Goal: Check status: Check status

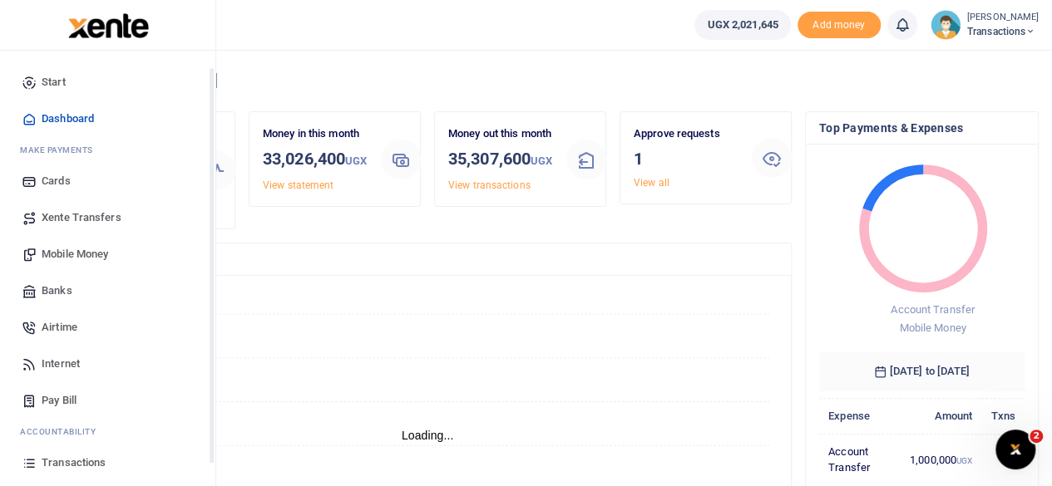
scroll to position [106, 0]
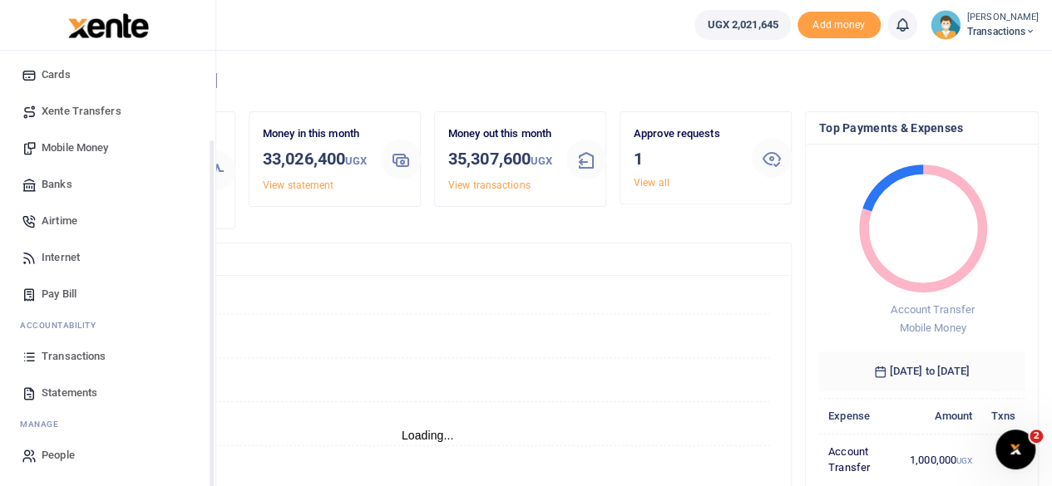
click at [74, 353] on span "Transactions" at bounding box center [74, 356] width 64 height 17
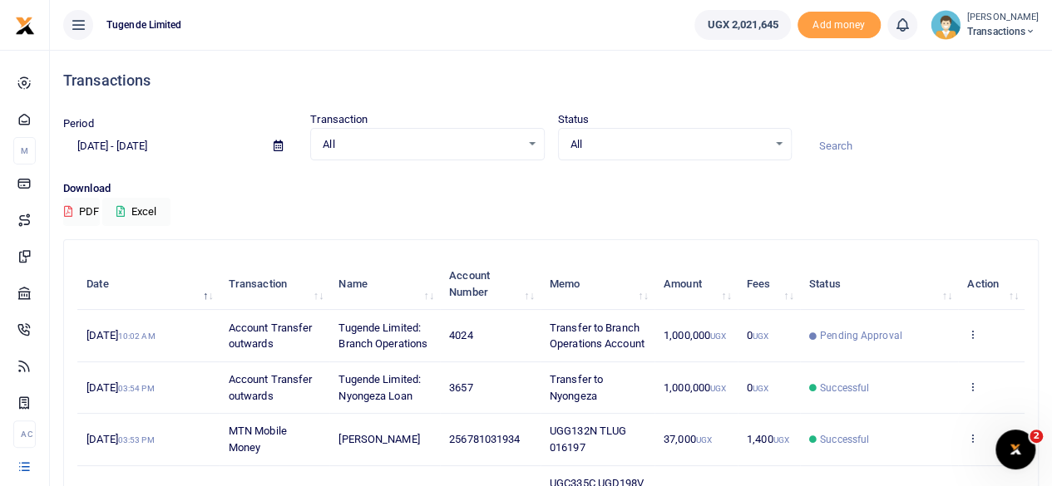
click at [871, 145] on input at bounding box center [922, 146] width 234 height 28
paste input "UFZ366A and UGD055T"
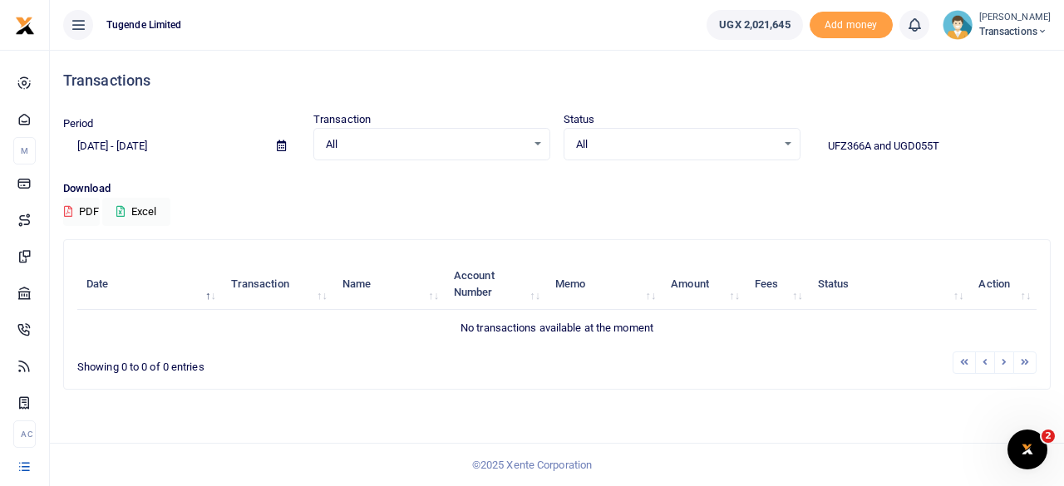
type input "UFZ366A and UGD055T"
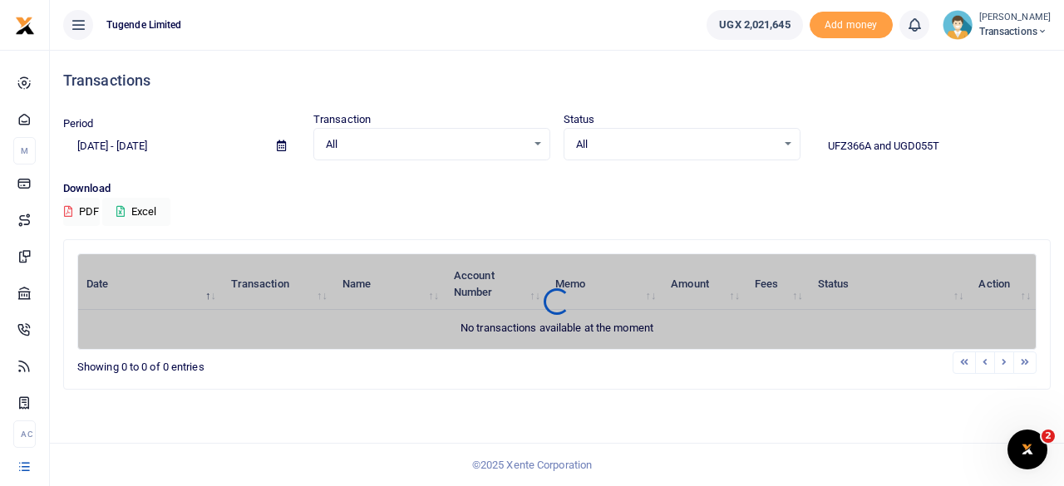
click at [280, 147] on icon at bounding box center [281, 146] width 9 height 11
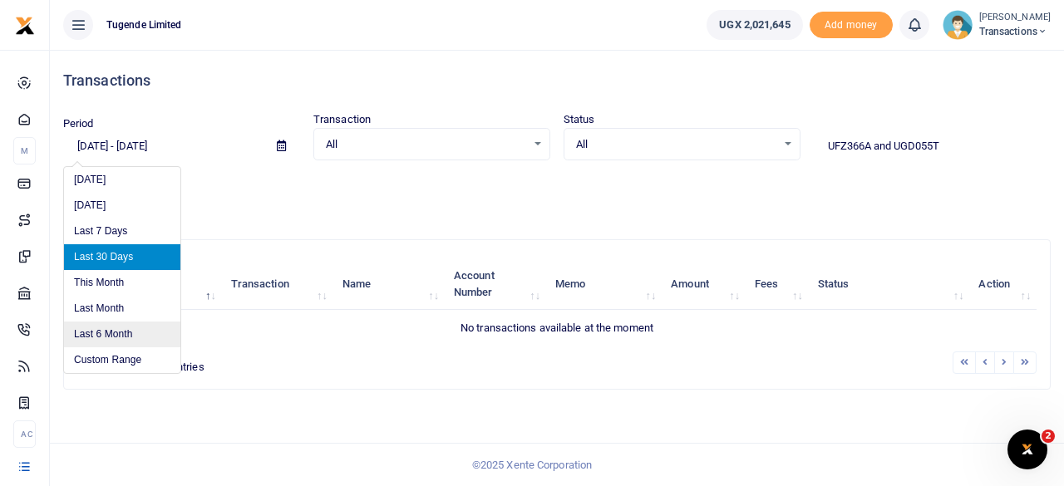
click at [91, 332] on li "Last 6 Month" at bounding box center [122, 335] width 116 height 26
type input "[DATE] - [DATE]"
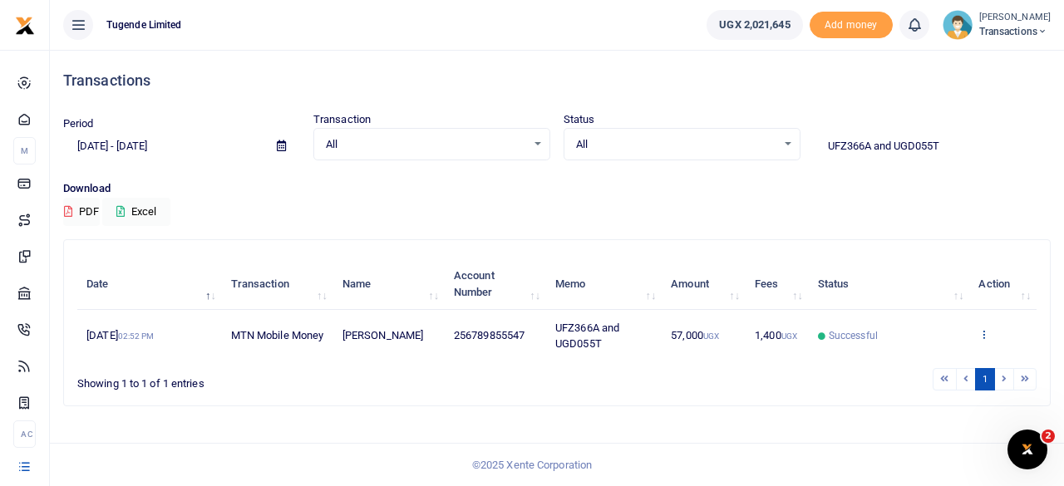
click at [981, 329] on icon at bounding box center [984, 334] width 11 height 12
click at [963, 359] on link "View details" at bounding box center [971, 363] width 131 height 23
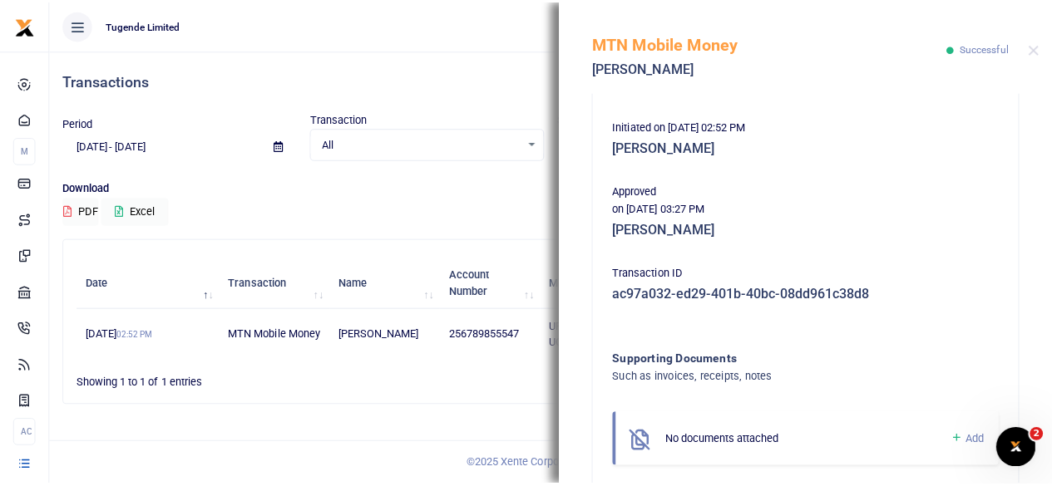
scroll to position [397, 0]
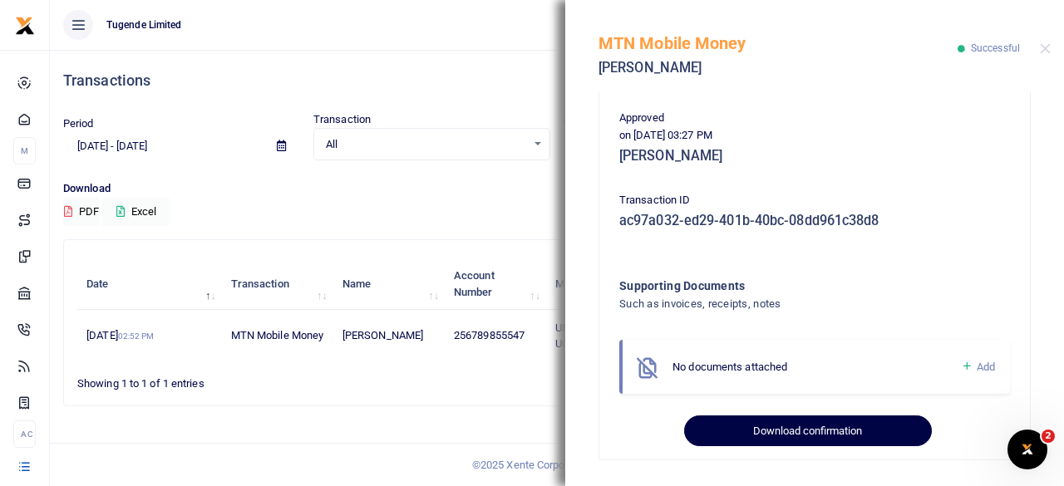
click at [802, 427] on button "Download confirmation" at bounding box center [807, 432] width 247 height 32
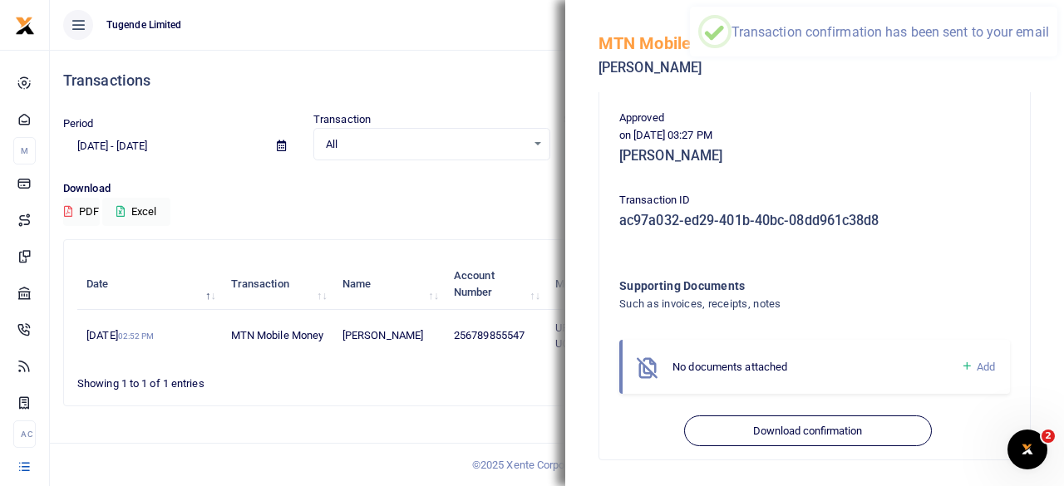
click at [453, 62] on div "Transactions" at bounding box center [557, 81] width 988 height 62
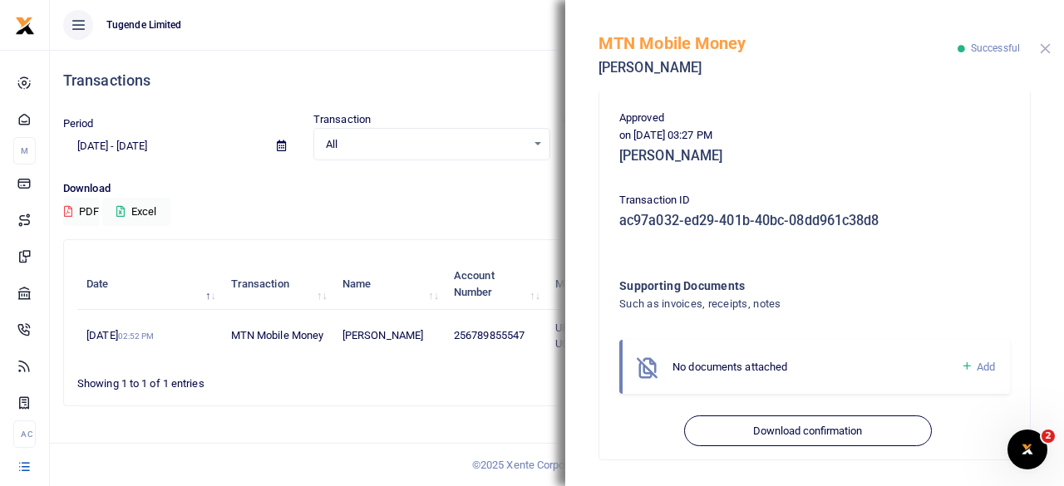
click at [1044, 51] on button "Close" at bounding box center [1045, 48] width 11 height 11
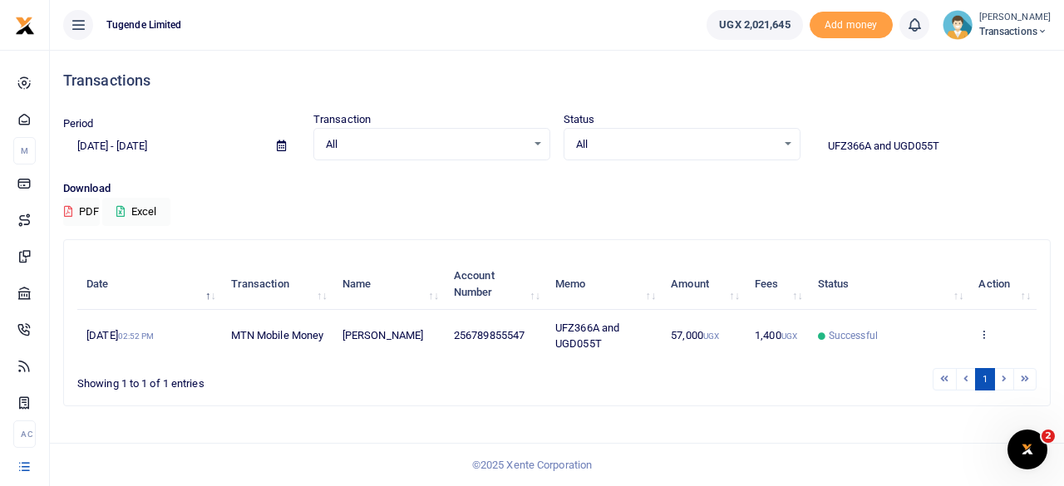
click at [955, 146] on input "UFZ366A and UGD055T" at bounding box center [932, 146] width 237 height 28
paste input "GB625S"
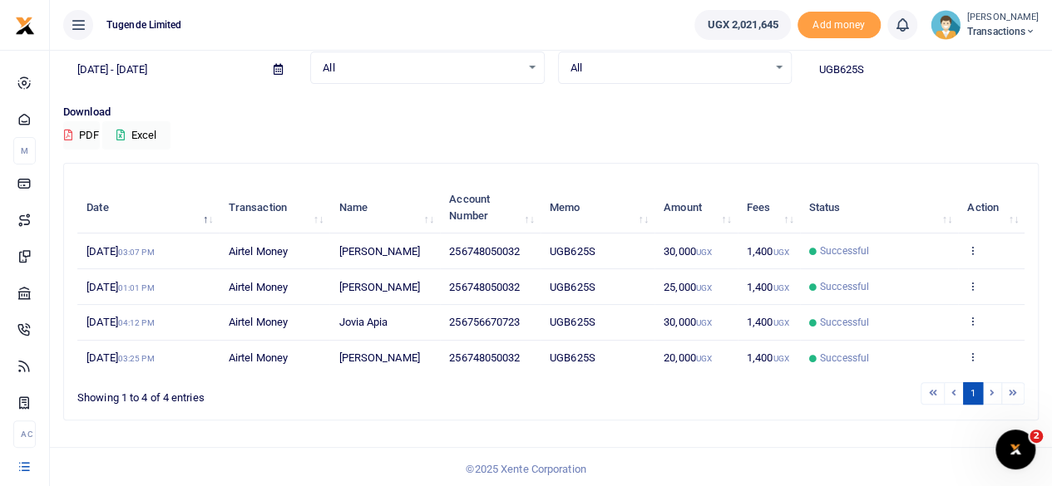
scroll to position [0, 0]
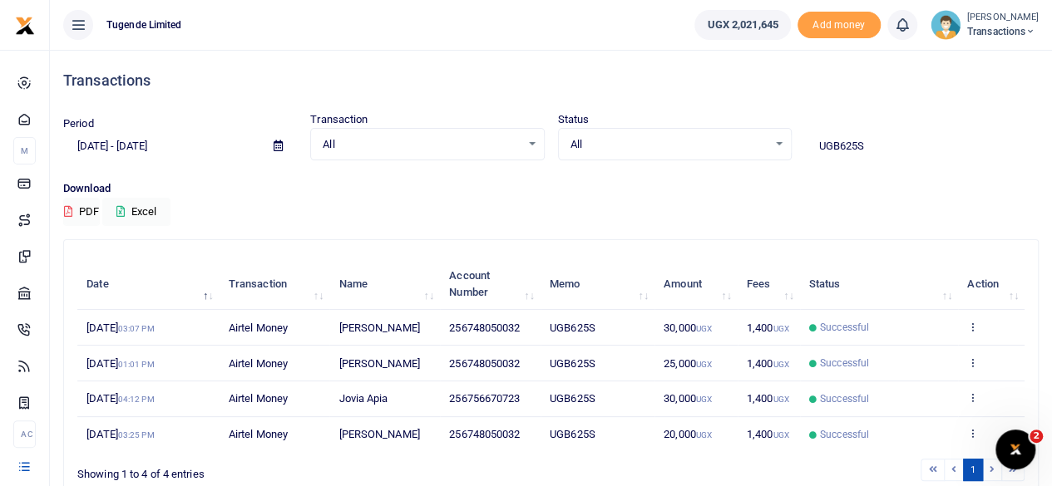
type input "UGB625S"
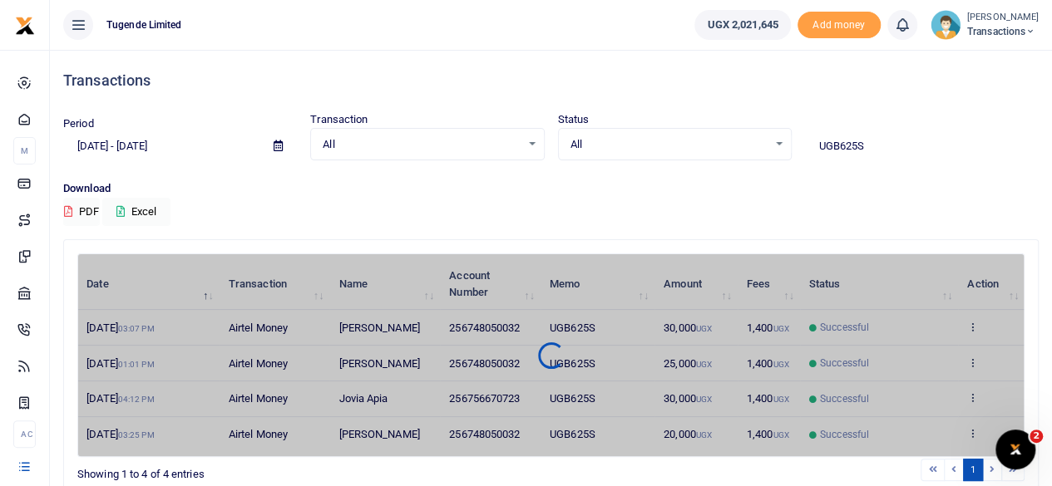
click at [677, 356] on div "Date Transaction Name Account Number Memo Amount Fees Status Action [DATE] 03:0…" at bounding box center [550, 356] width 947 height 204
